Goal: Task Accomplishment & Management: Complete application form

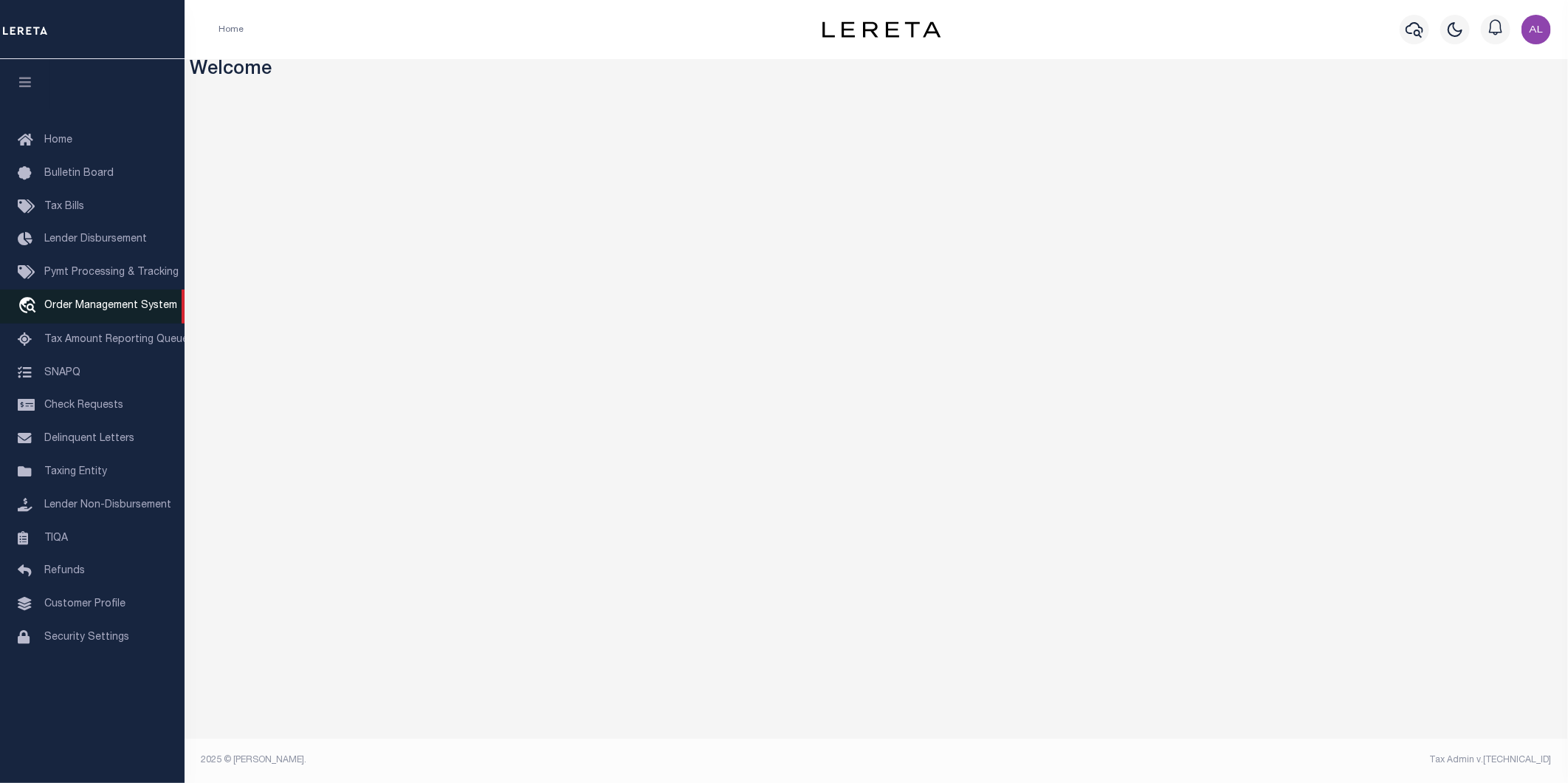
click at [99, 311] on span "Order Management System" at bounding box center [111, 306] width 133 height 11
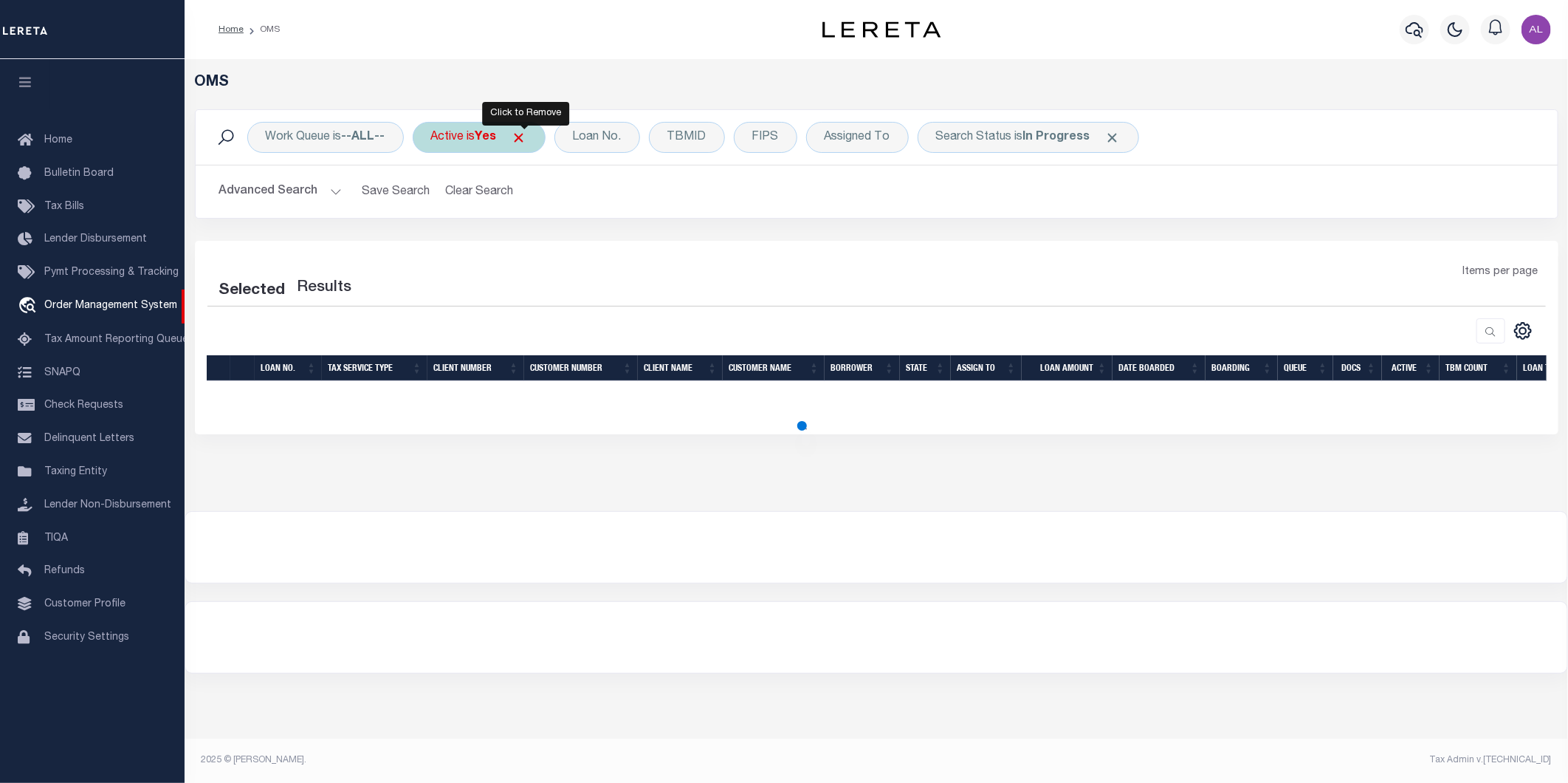
click at [526, 136] on span "Click to Remove" at bounding box center [519, 137] width 15 height 15
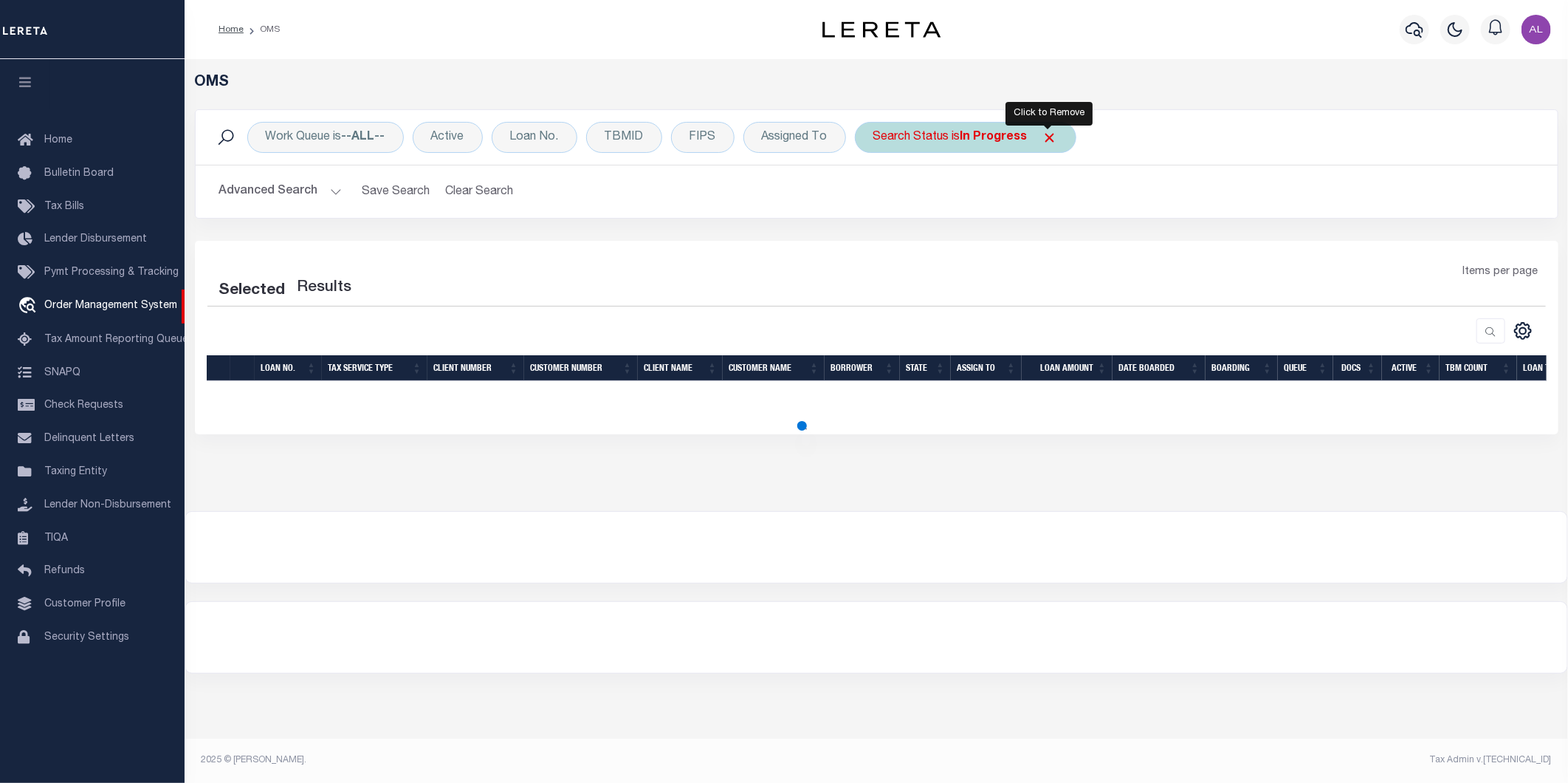
click at [1049, 139] on span "Click to Remove" at bounding box center [1049, 137] width 15 height 15
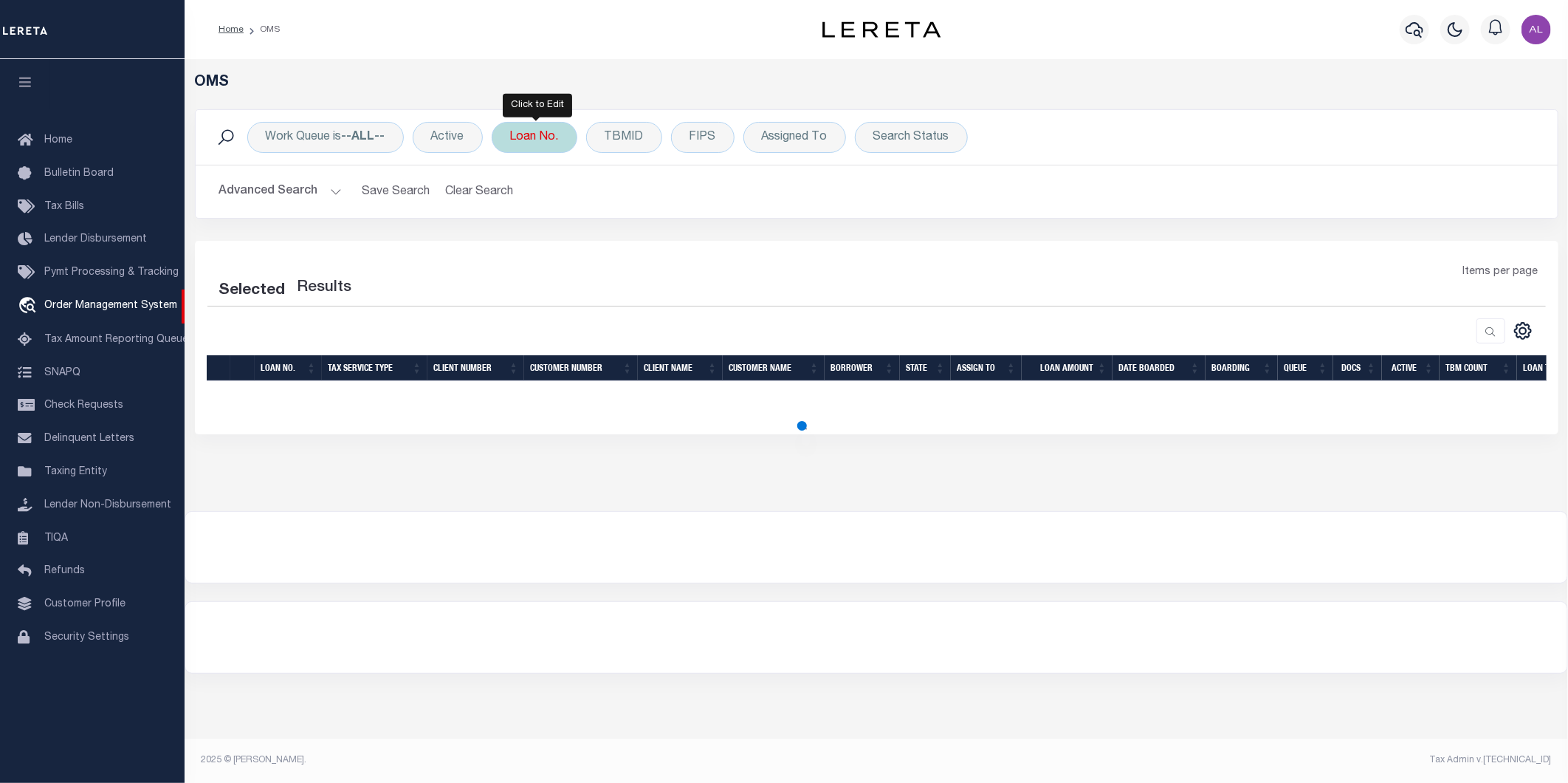
click at [502, 145] on div "Loan No." at bounding box center [534, 137] width 86 height 31
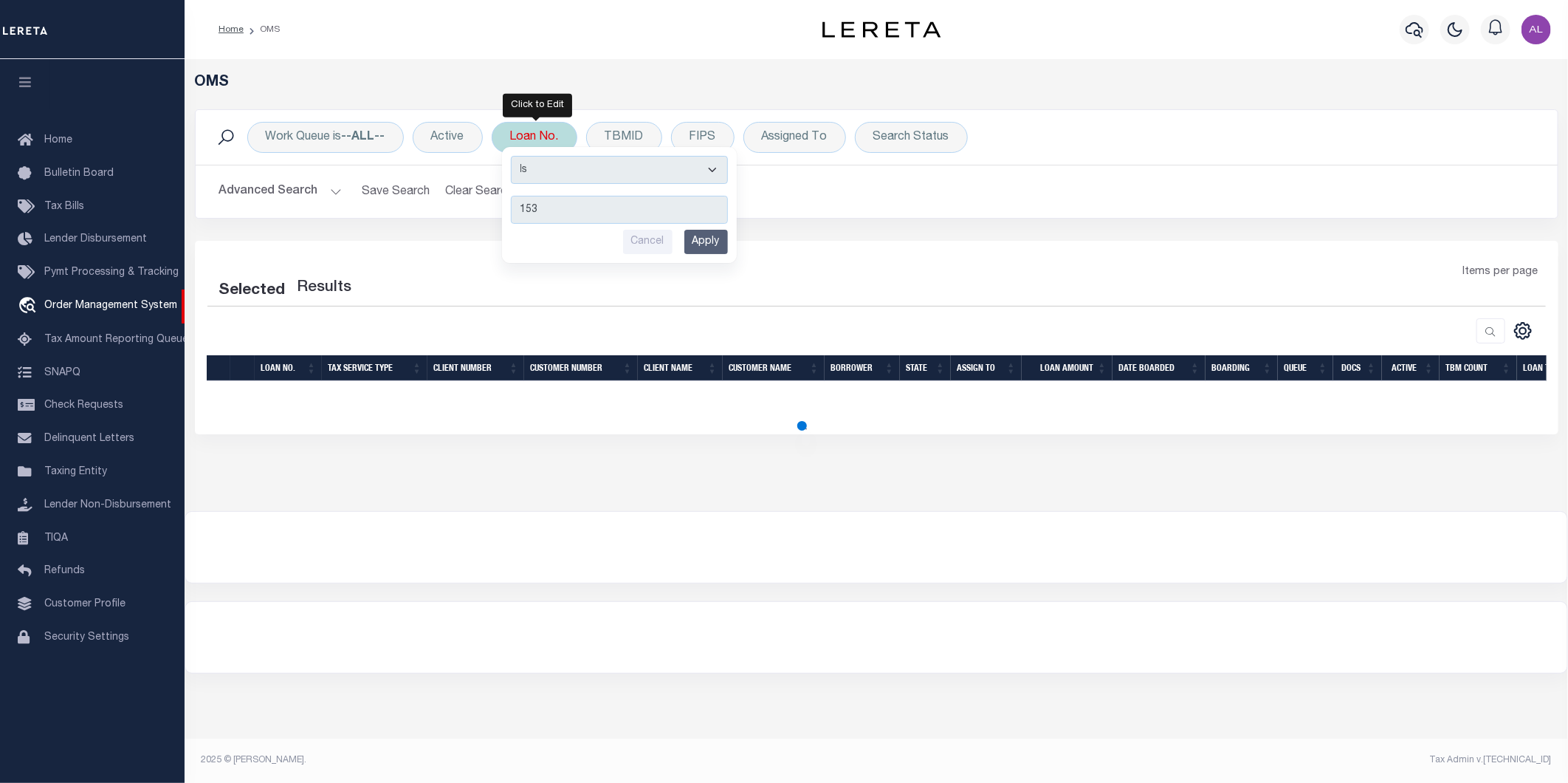
type input "1534"
select select "200"
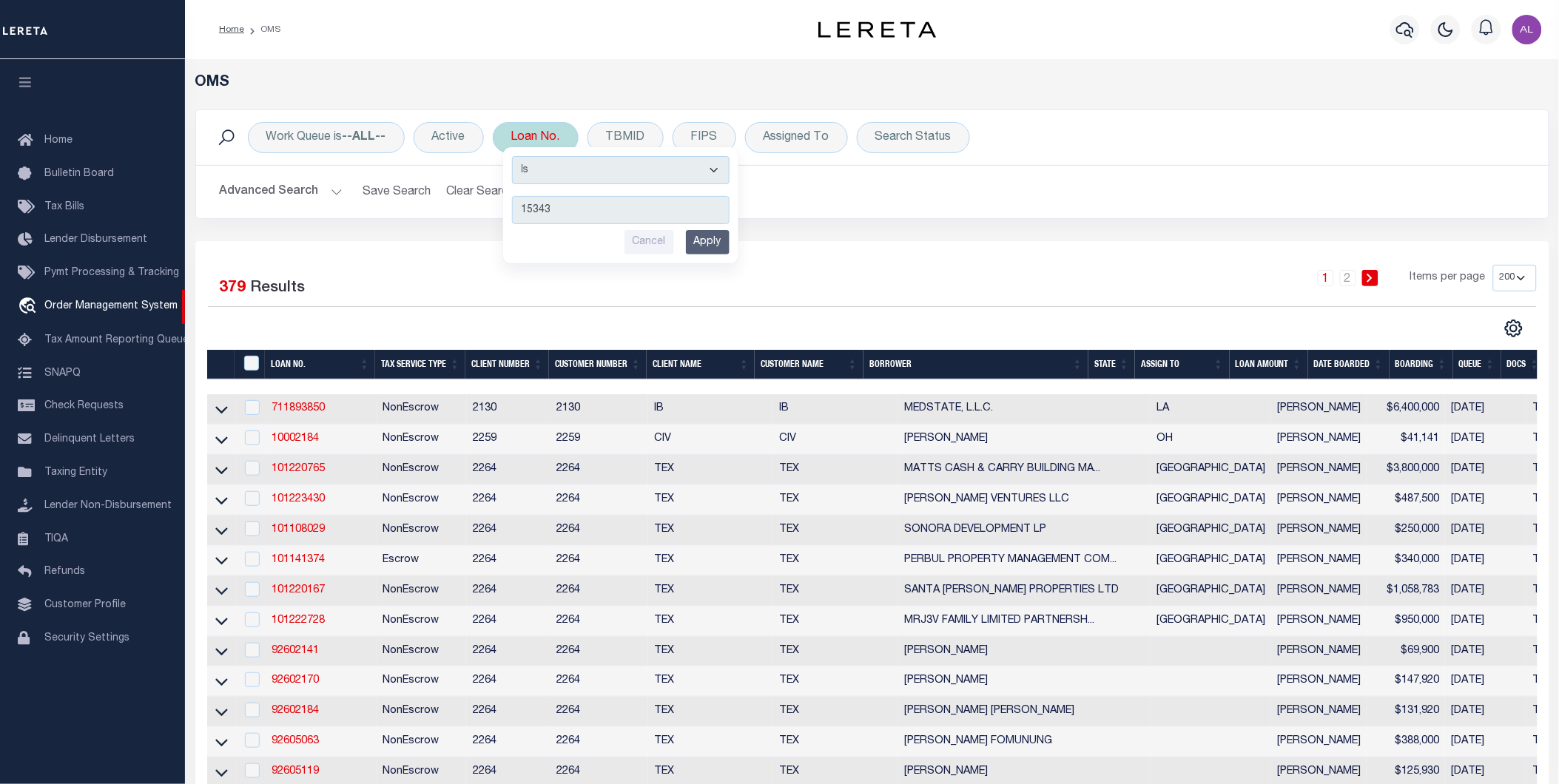
type input "15343"
click at [696, 242] on input "Apply" at bounding box center [707, 242] width 44 height 24
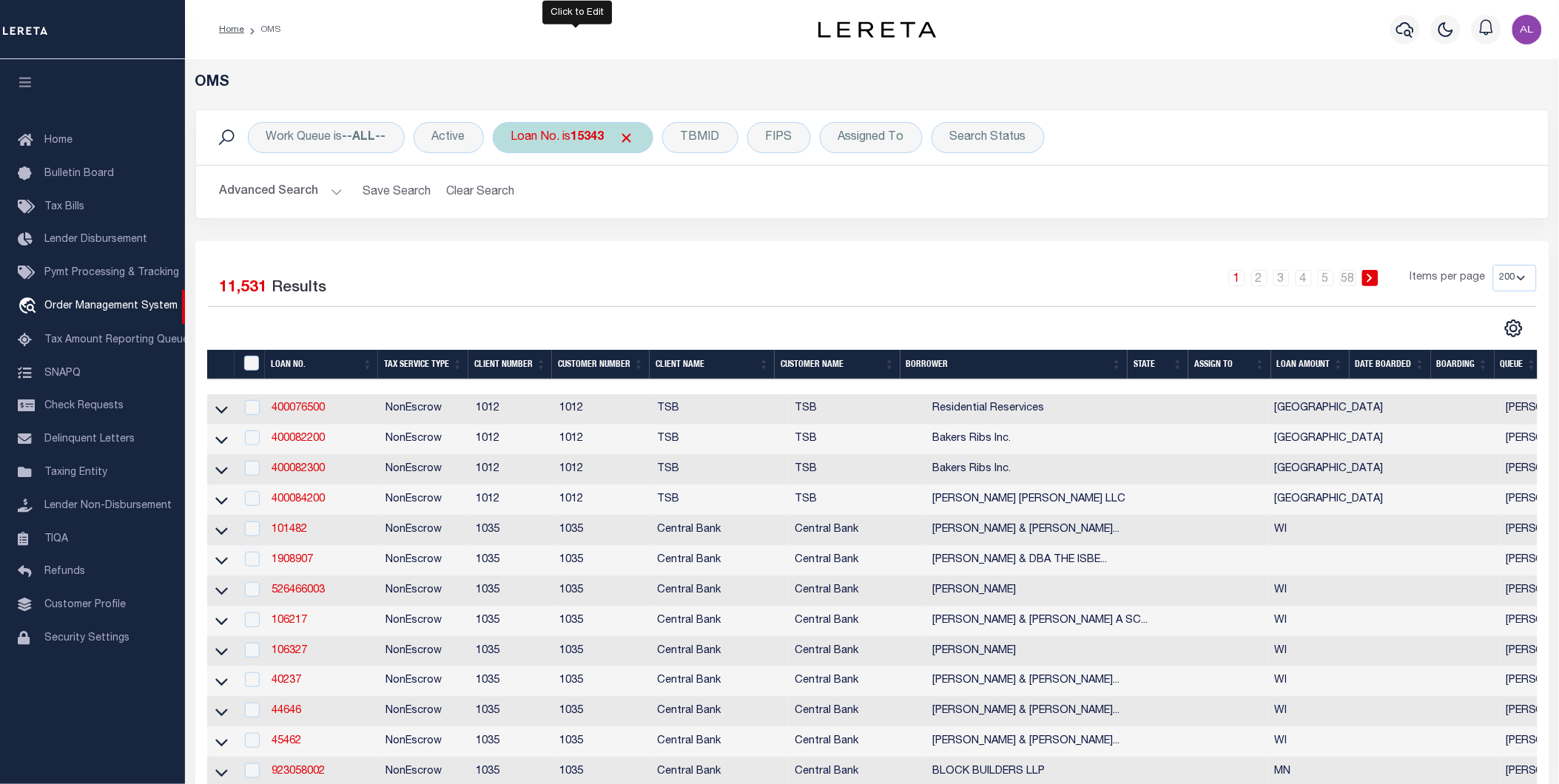
click at [610, 145] on div "Loan No. is 15343" at bounding box center [573, 137] width 161 height 31
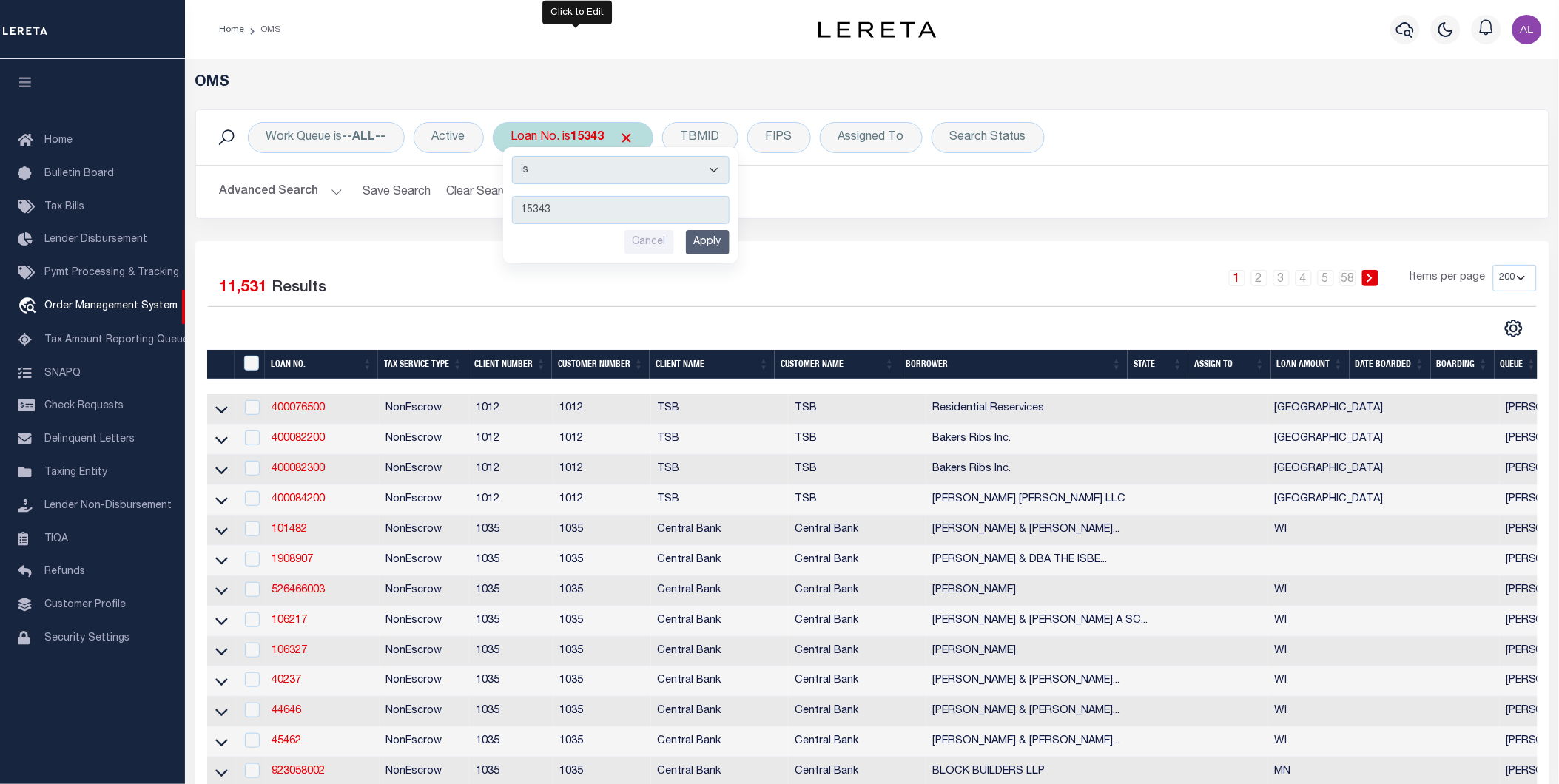
click at [564, 210] on input "15343" at bounding box center [620, 210] width 218 height 28
type input "15434"
click at [711, 249] on input "Apply" at bounding box center [707, 242] width 44 height 24
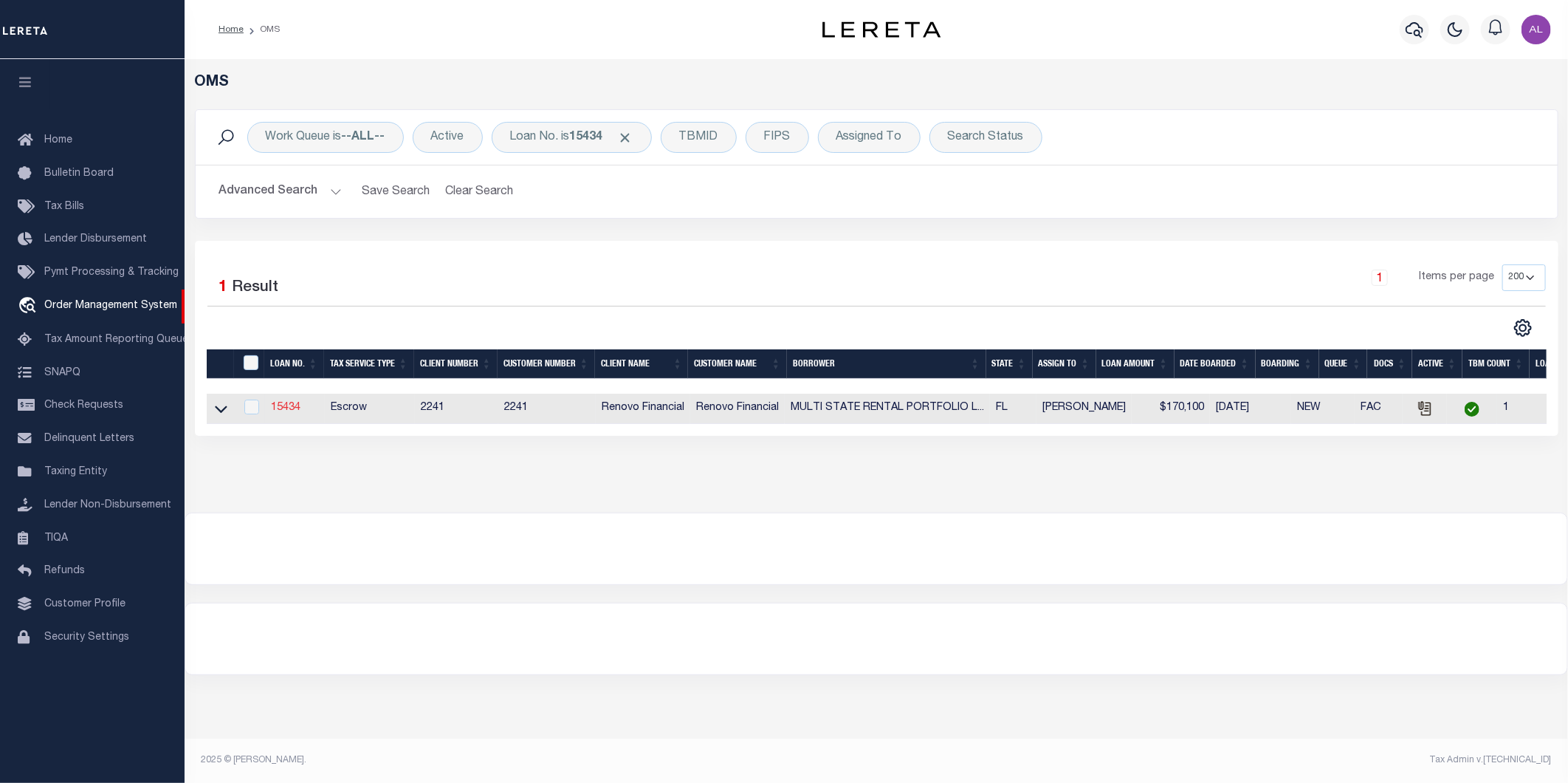
click at [293, 409] on link "15434" at bounding box center [285, 408] width 29 height 11
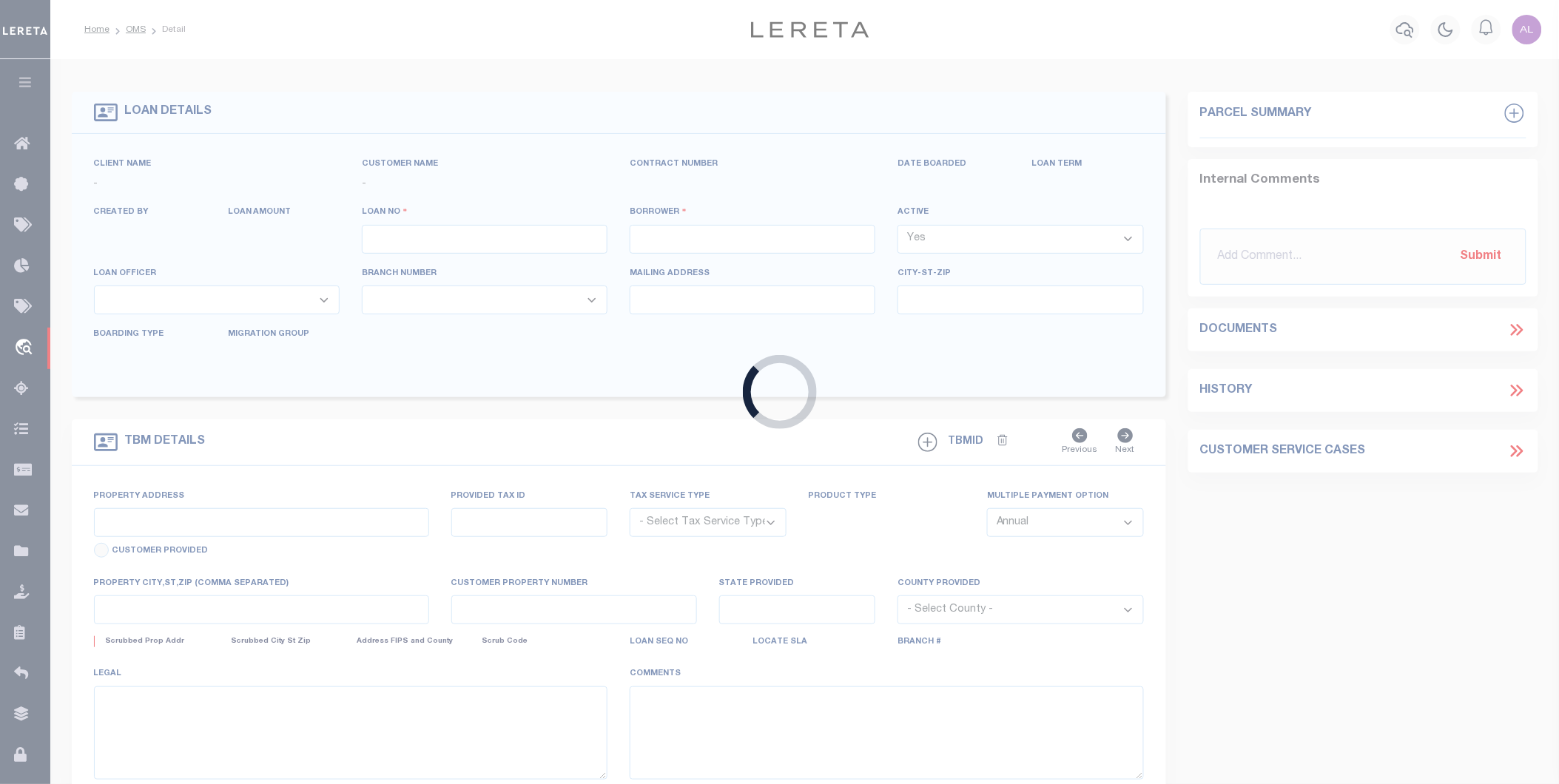
type input "15434"
type input "MULTI STATE RENTAL PORTFOLIO LLC"
select select
type input "[STREET_ADDRESS]"
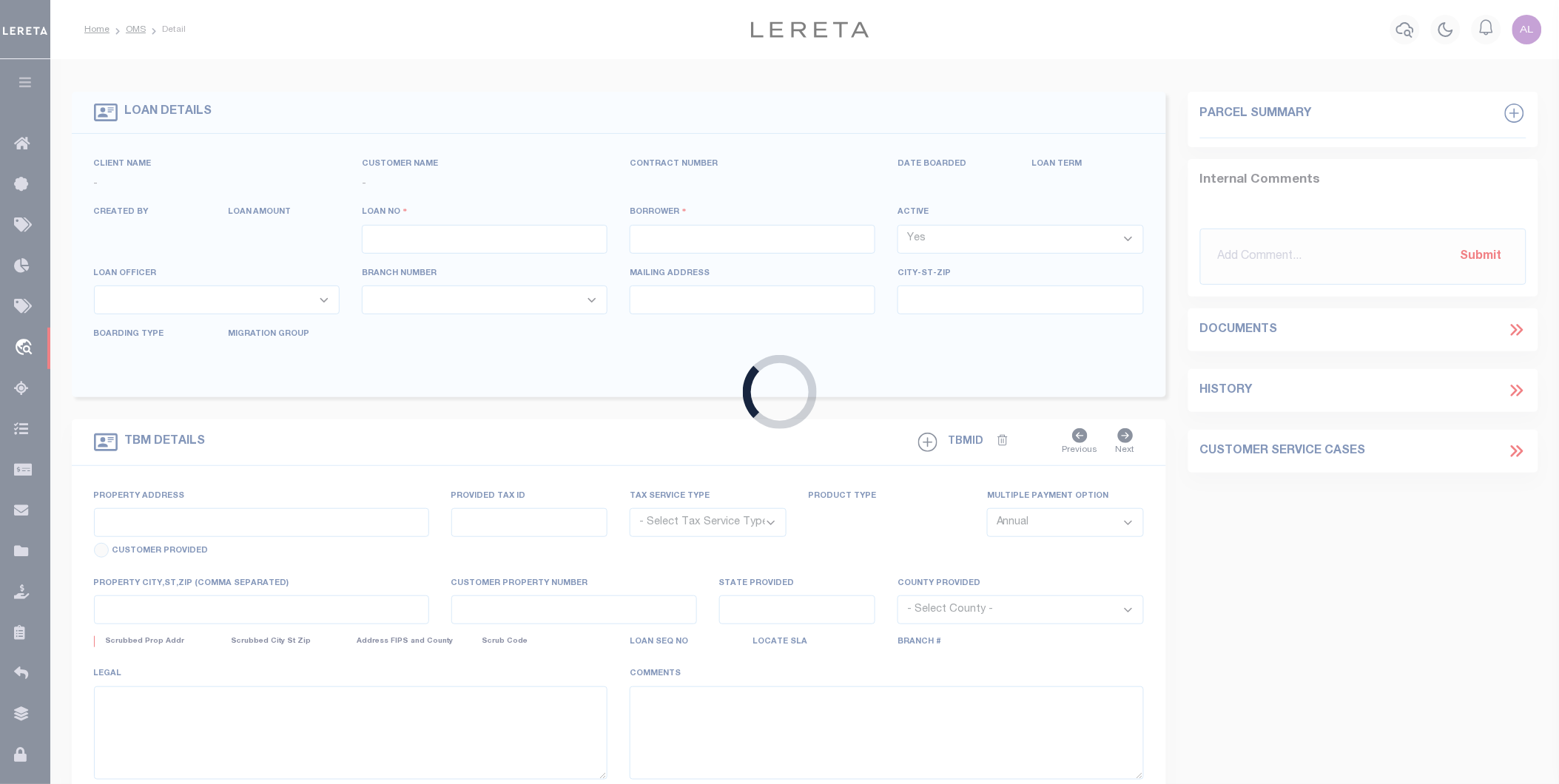
type input "[GEOGRAPHIC_DATA]"
select select "10"
select select "Escrow"
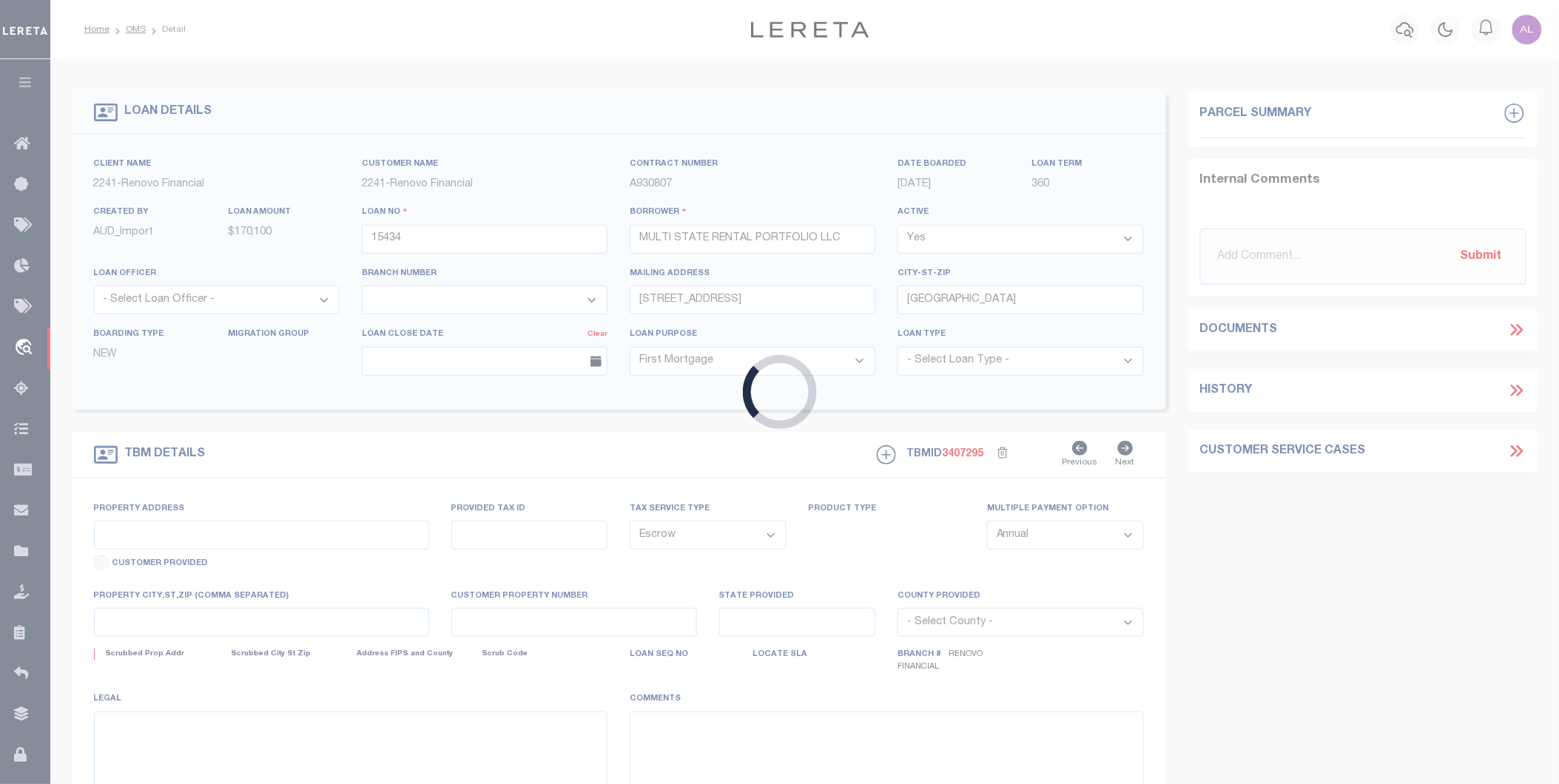
type input "[STREET_ADDRESS]"
select select
type input "[GEOGRAPHIC_DATA]"
type input "a0kUS0000073gOT"
type input "FL"
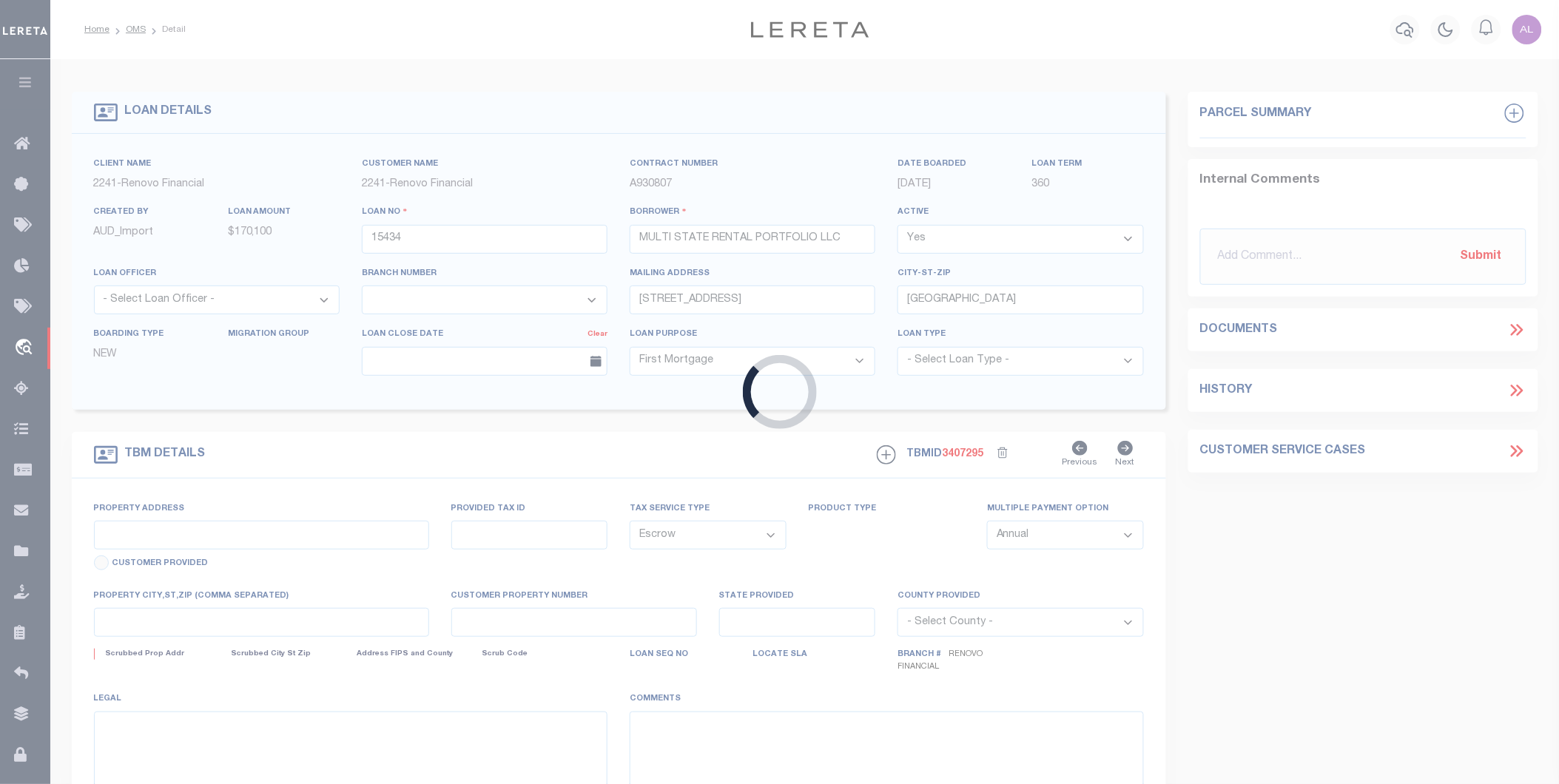
select select
type textarea "LEGAL REQUIRED"
type textarea "Liability Limited to Customer Provided Parcel"
select select "25066"
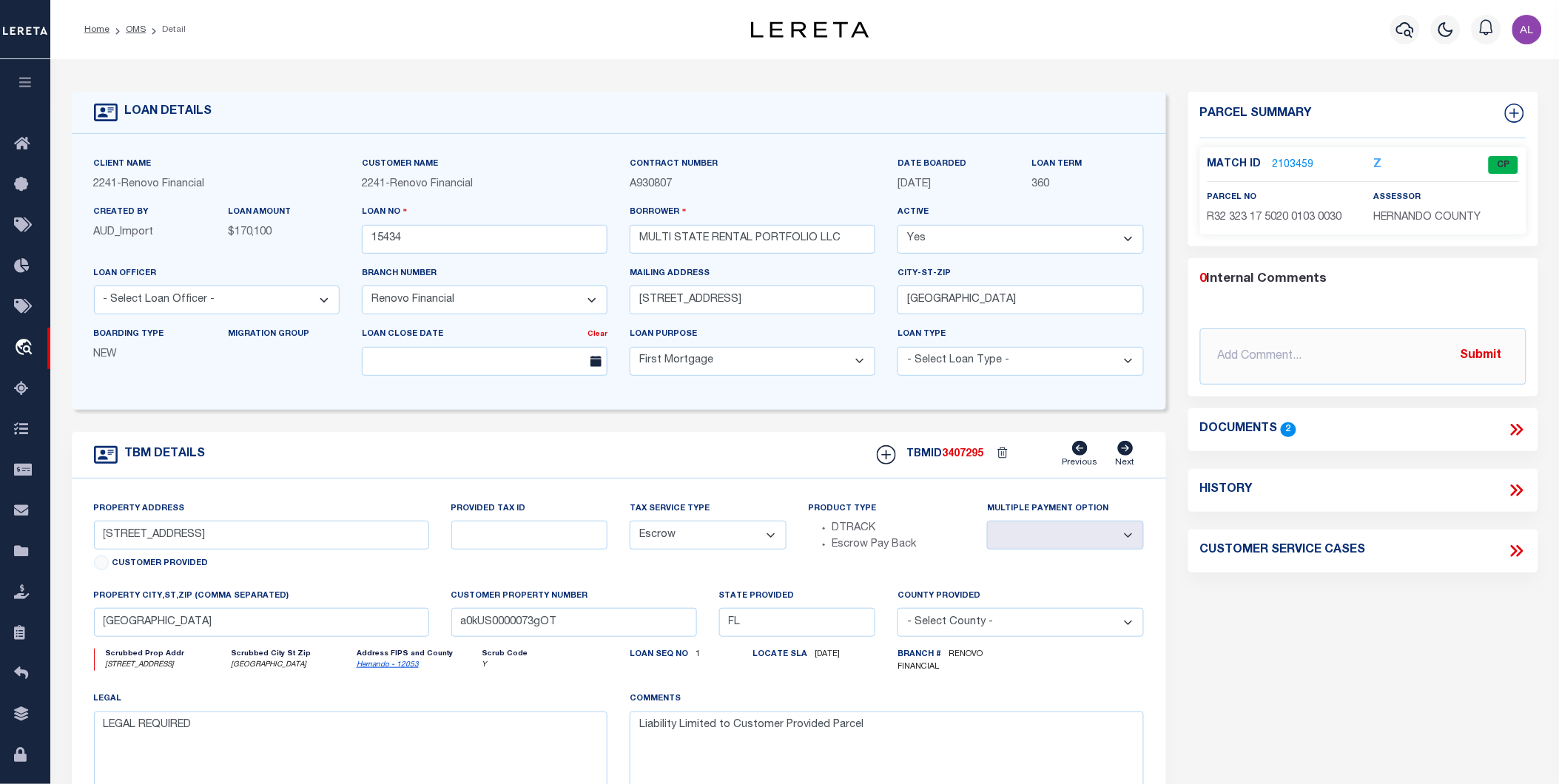
click at [1297, 164] on link "2103459" at bounding box center [1293, 164] width 42 height 15
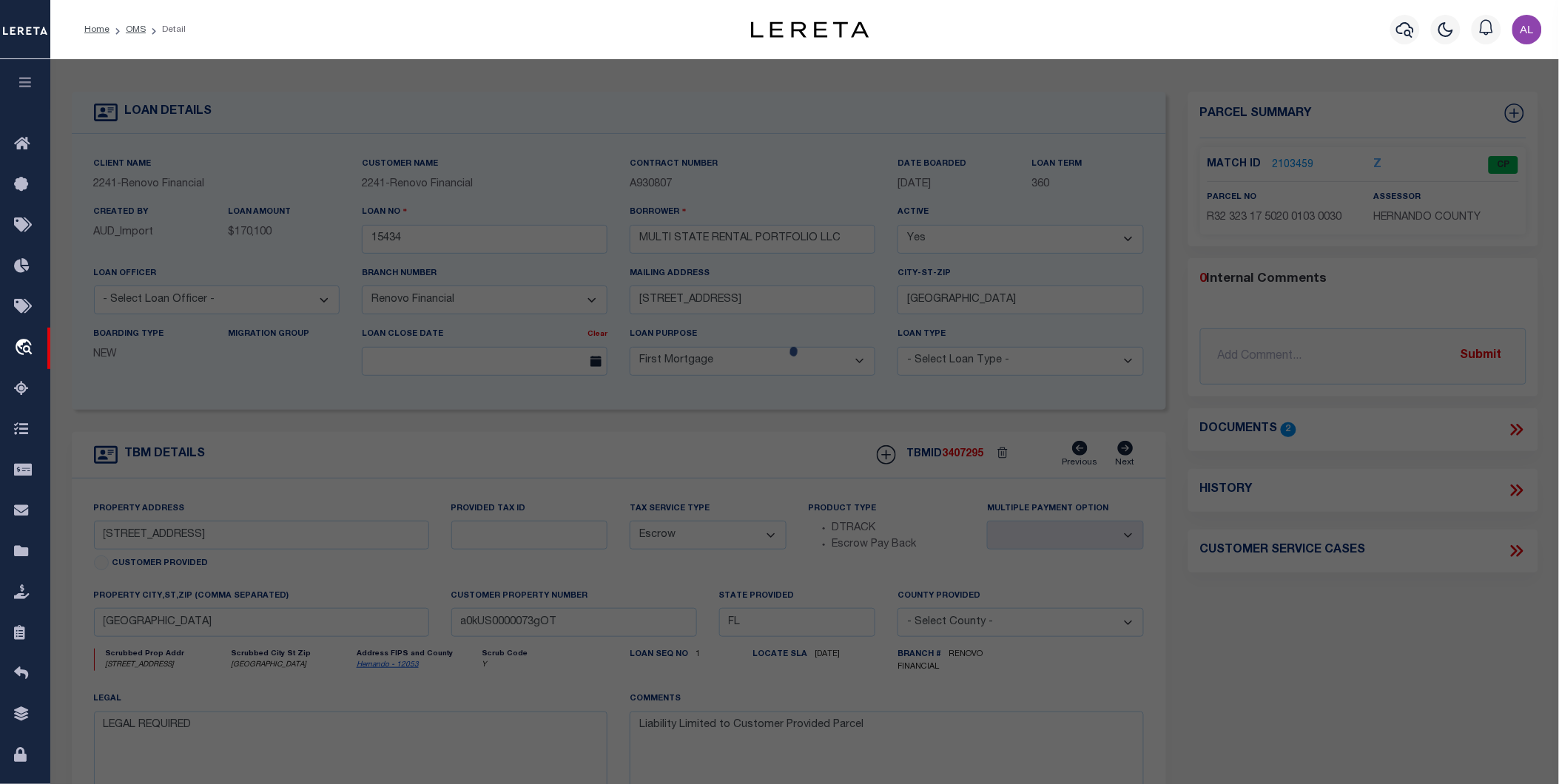
checkbox input "false"
select select "CP"
type input "MULTI STATE RENTAL PORTFOLIO LLC"
select select "AGW"
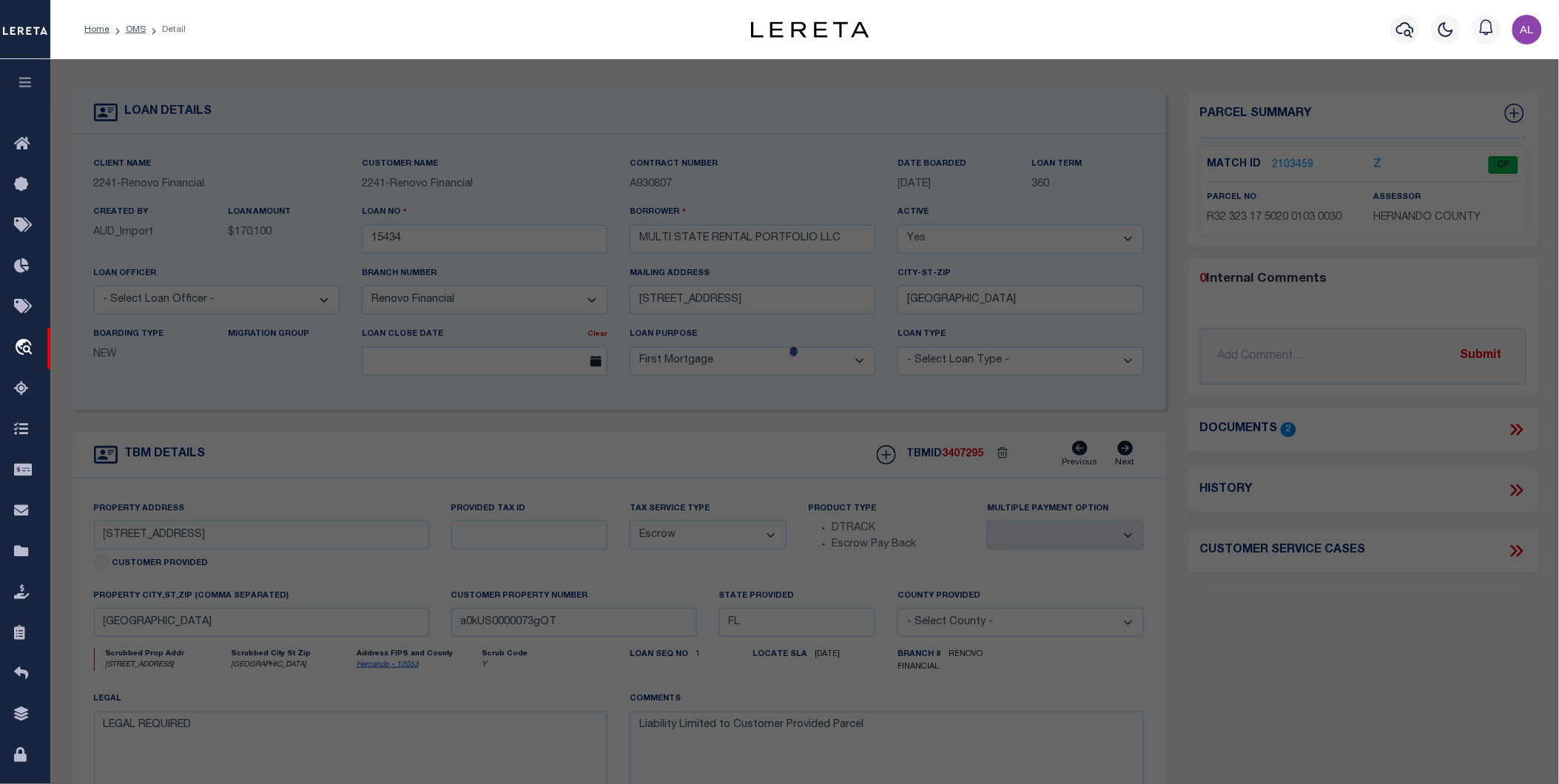
select select
type input "[STREET_ADDRESS]"
checkbox input "false"
type input "[GEOGRAPHIC_DATA]"
type textarea "[STREET_ADDRESS]"
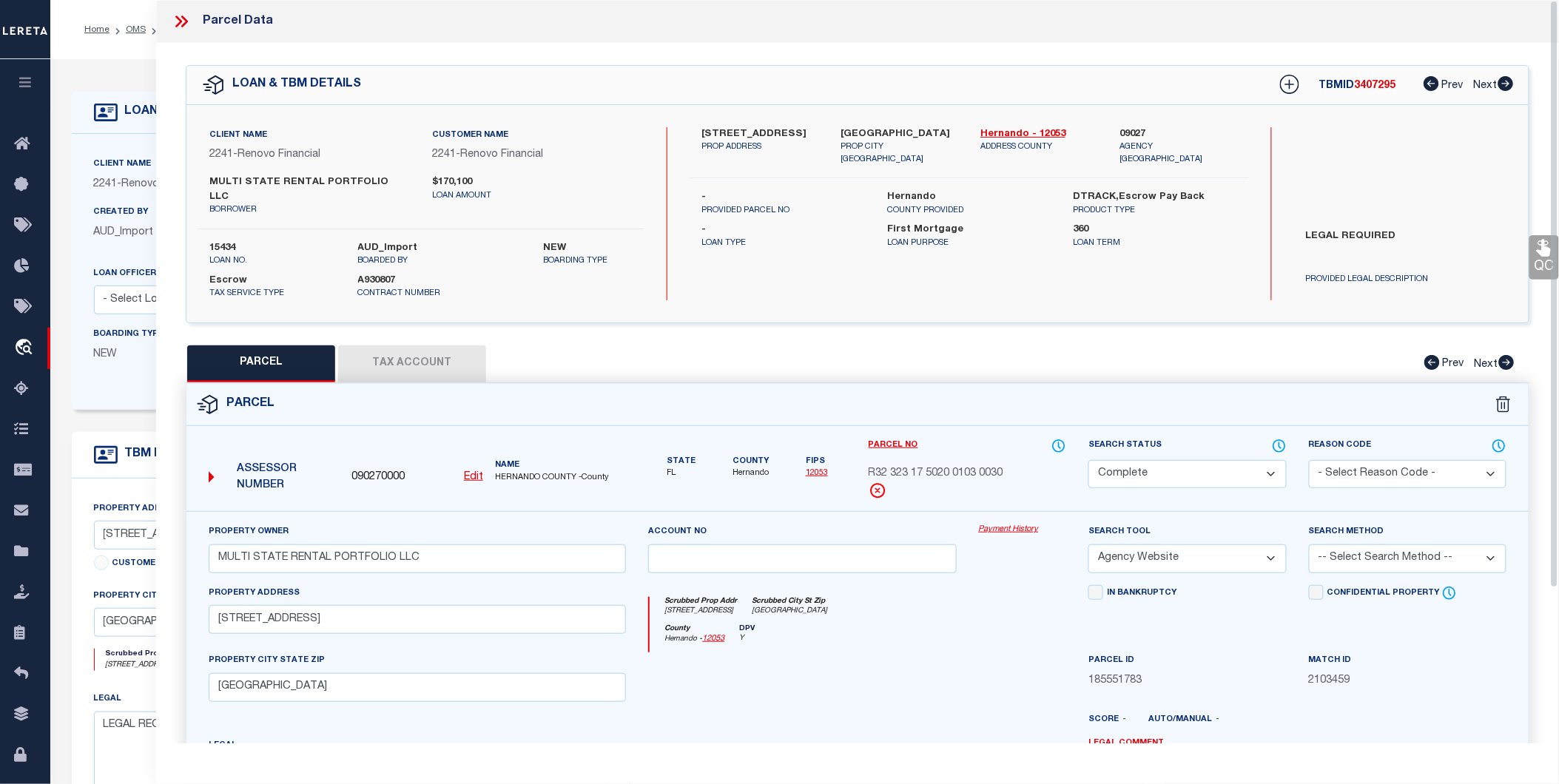
click at [1018, 524] on link "Payment History" at bounding box center [1022, 530] width 88 height 12
